Goal: Information Seeking & Learning: Check status

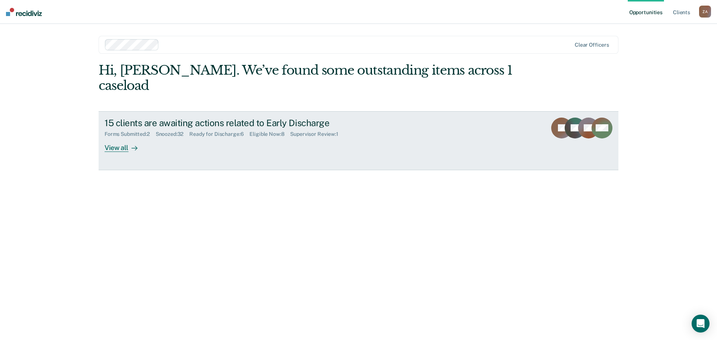
click at [110, 137] on div "View all" at bounding box center [125, 144] width 42 height 15
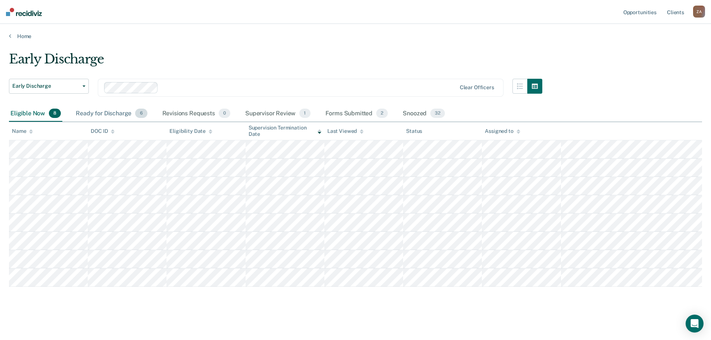
click at [117, 116] on div "Ready for Discharge 6" at bounding box center [111, 114] width 74 height 16
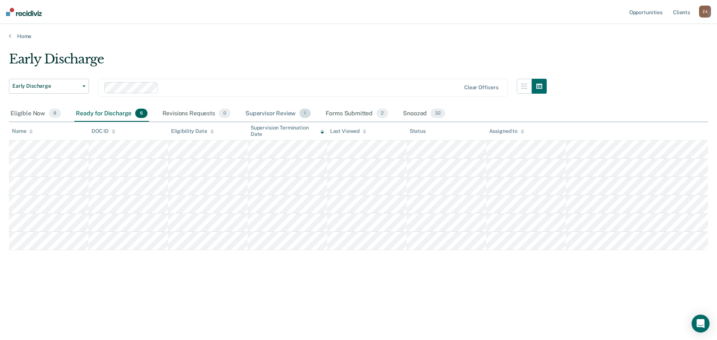
click at [262, 111] on div "Supervisor Review 1" at bounding box center [278, 114] width 68 height 16
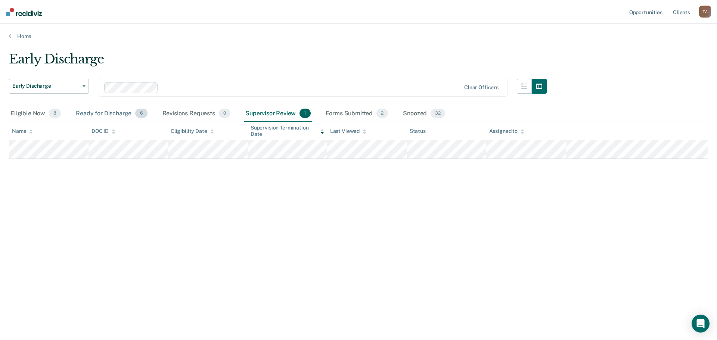
click at [108, 111] on div "Ready for Discharge 6" at bounding box center [111, 114] width 74 height 16
